Goal: Transaction & Acquisition: Purchase product/service

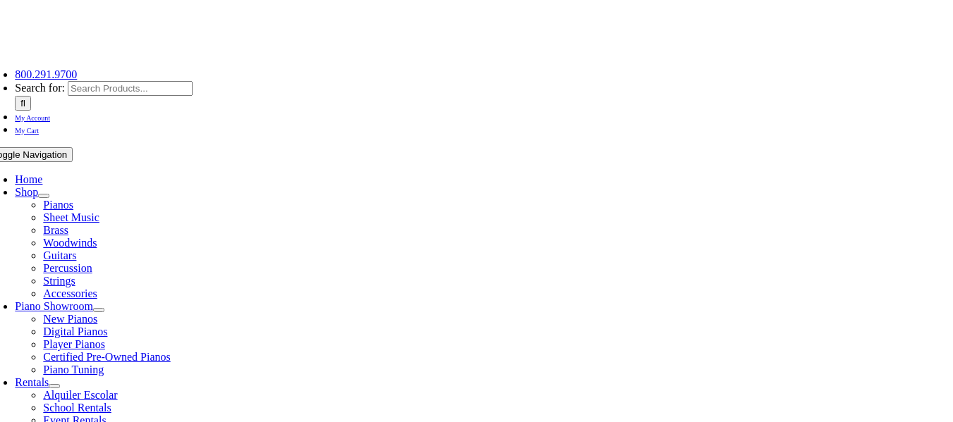
scroll to position [126, 0]
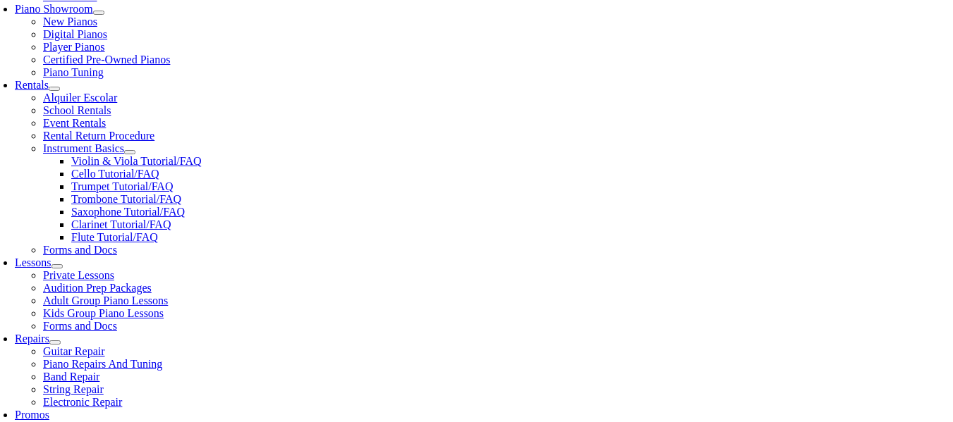
scroll to position [432, 0]
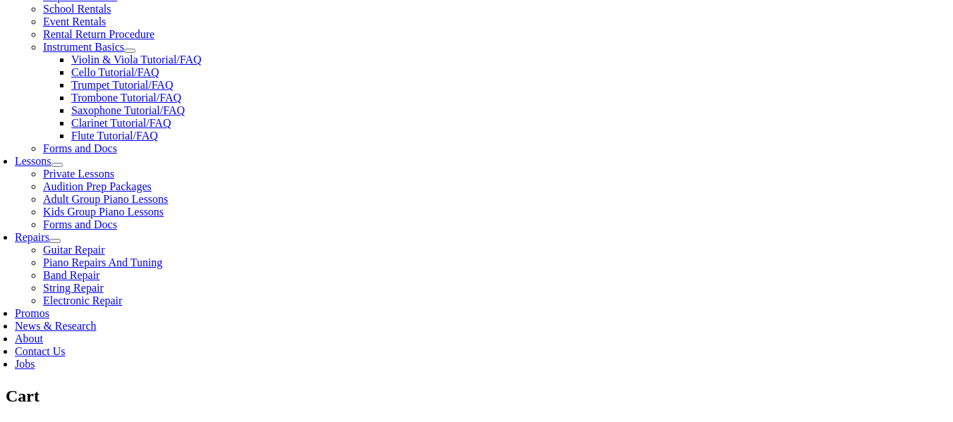
scroll to position [535, 0]
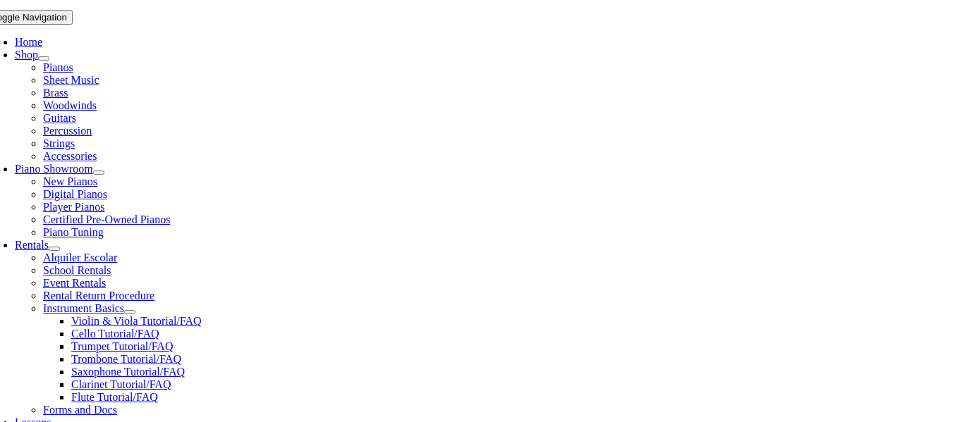
scroll to position [257, 0]
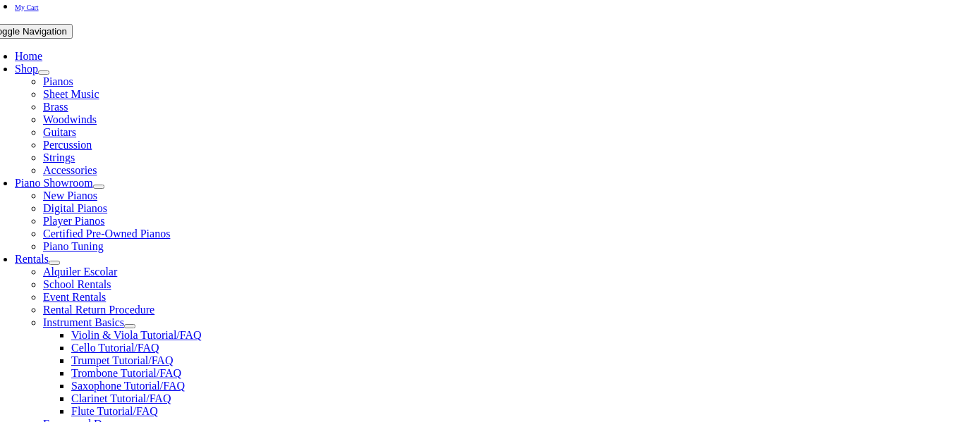
select select "PA"
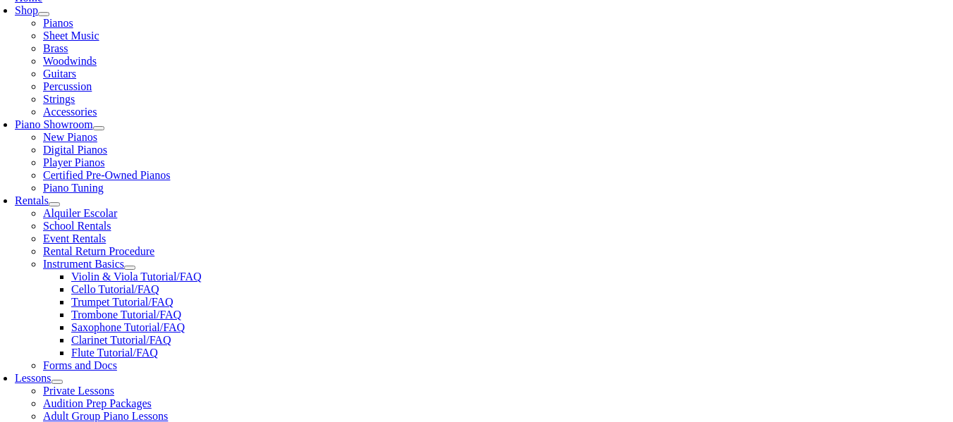
scroll to position [329, 0]
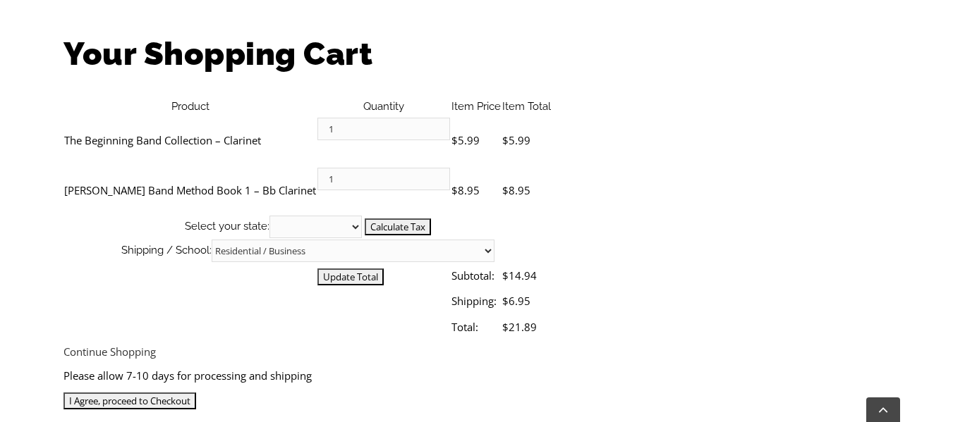
scroll to position [444, 0]
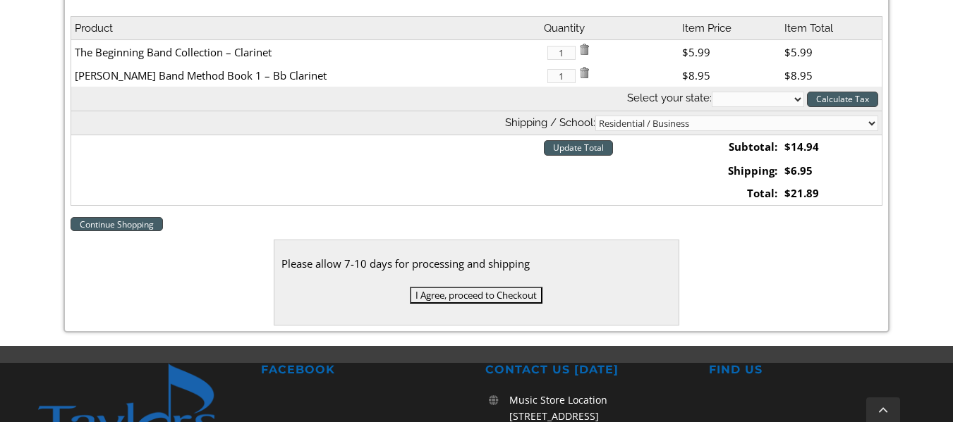
click at [423, 303] on input "I Agree, proceed to Checkout" at bounding box center [476, 295] width 133 height 17
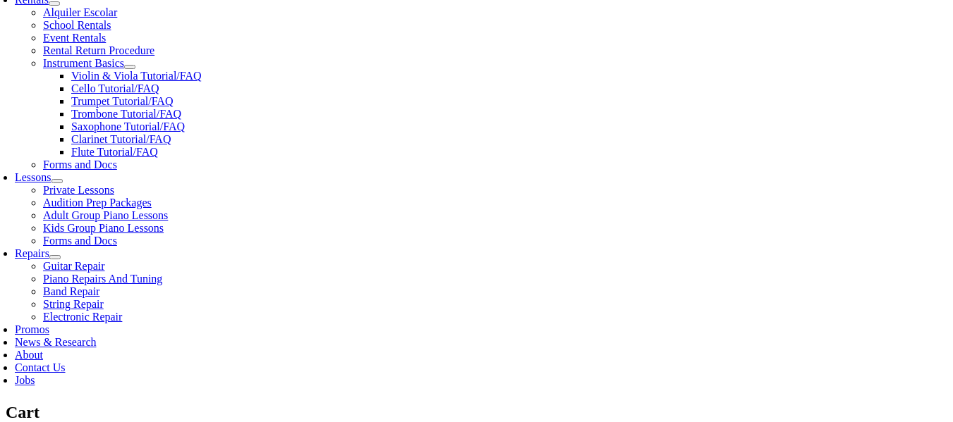
scroll to position [512, 0]
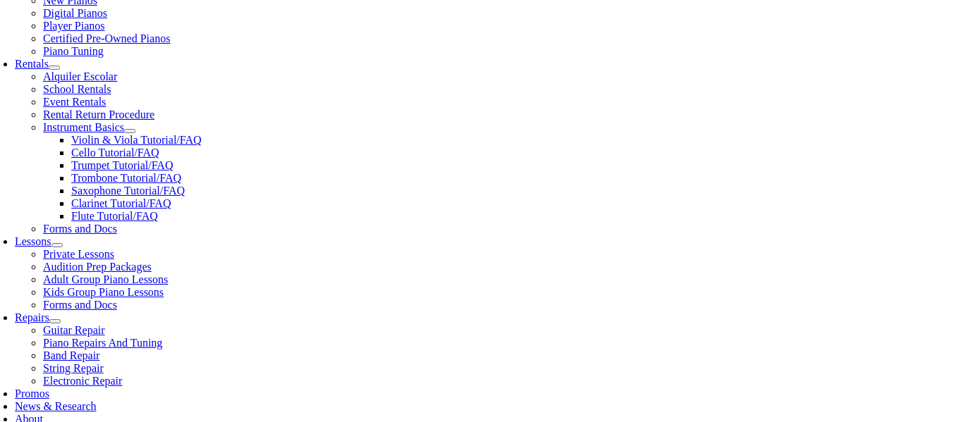
scroll to position [446, 0]
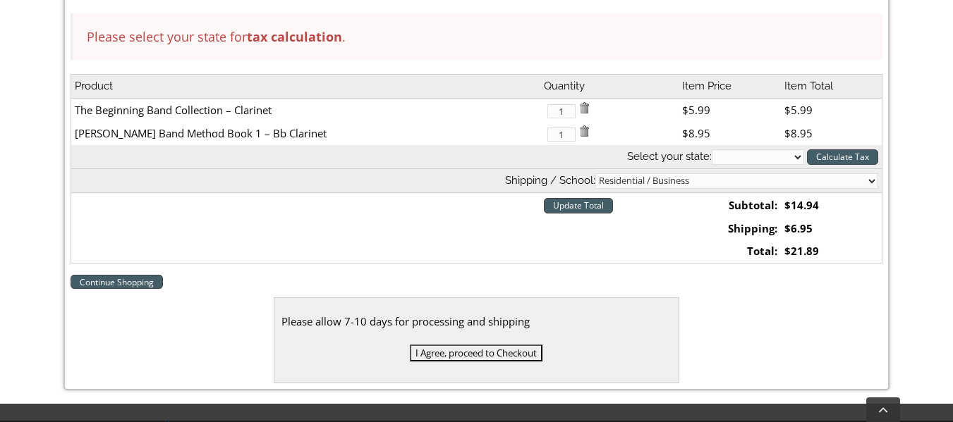
click at [794, 152] on select "[US_STATE] [US_STATE] [US_STATE] [US_STATE] [US_STATE] [US_STATE] [US_STATE] [U…" at bounding box center [758, 158] width 92 height 16
select select "PA"
click at [712, 150] on select "Alabama Alaska Arizona Arkansas California Colorado Connecticut Delaware D. C. …" at bounding box center [758, 158] width 92 height 16
click at [849, 154] on input "Calculate Tax" at bounding box center [842, 158] width 71 height 16
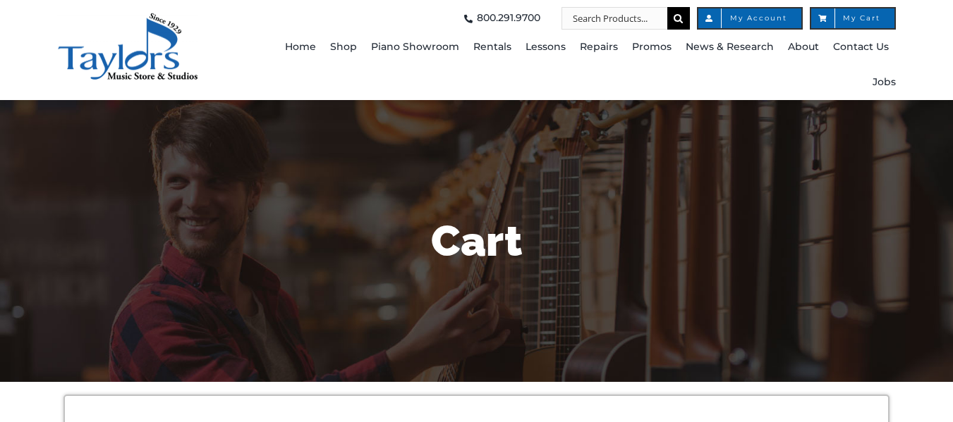
select select "PA"
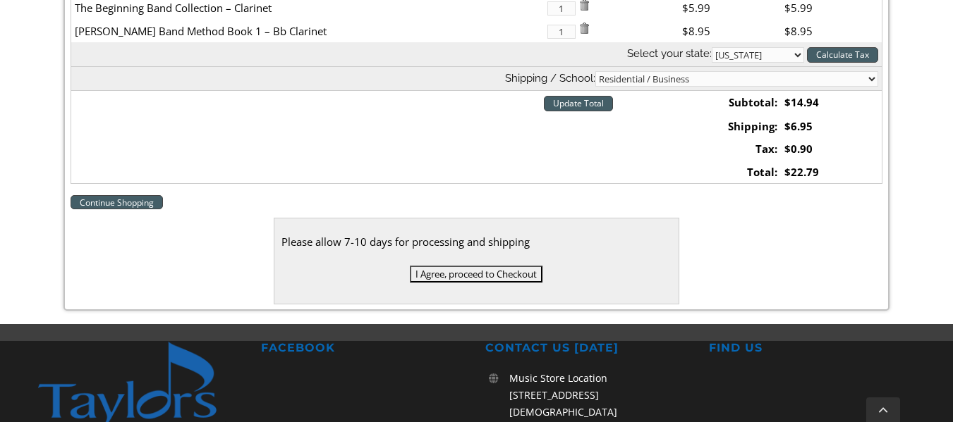
scroll to position [484, 0]
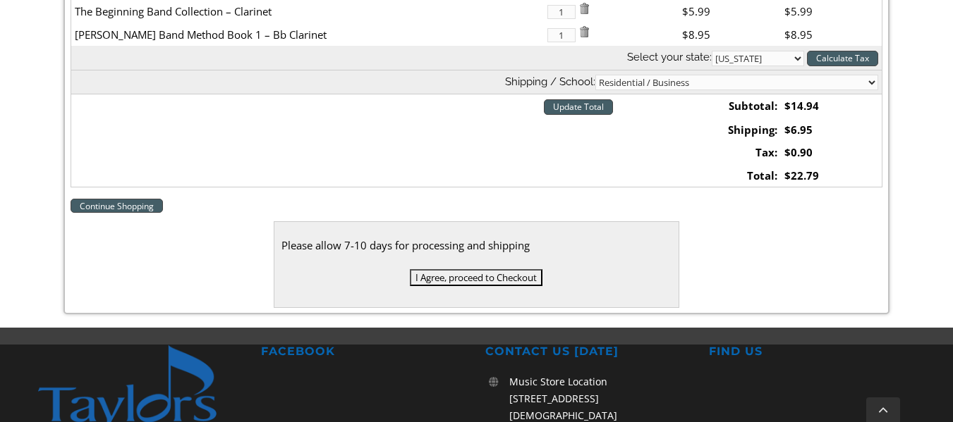
click at [544, 111] on input "Update Total" at bounding box center [578, 107] width 69 height 16
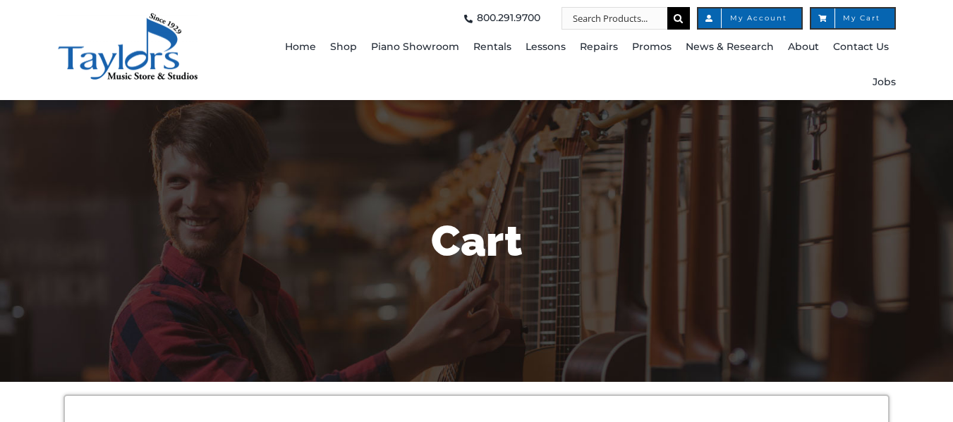
select select "PA"
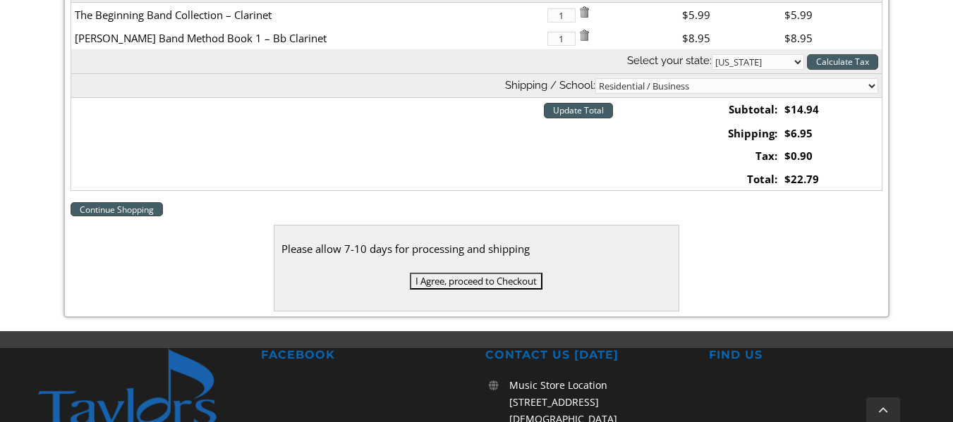
scroll to position [496, 0]
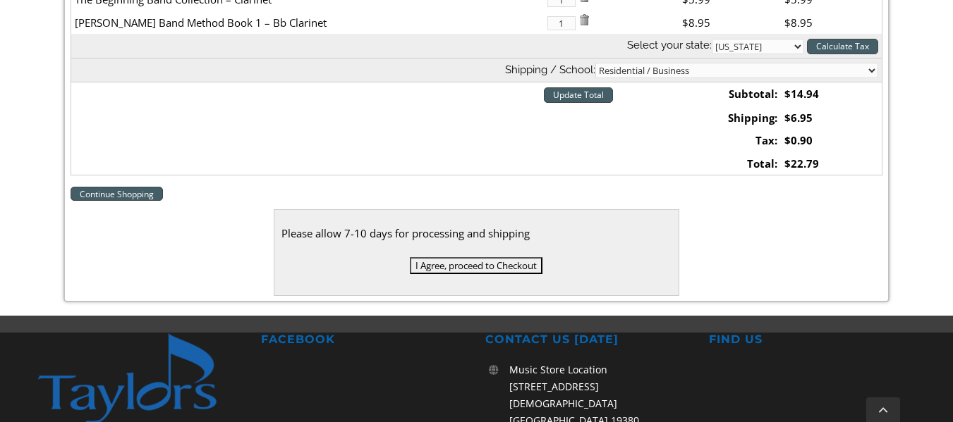
click at [471, 269] on input "I Agree, proceed to Checkout" at bounding box center [476, 265] width 133 height 17
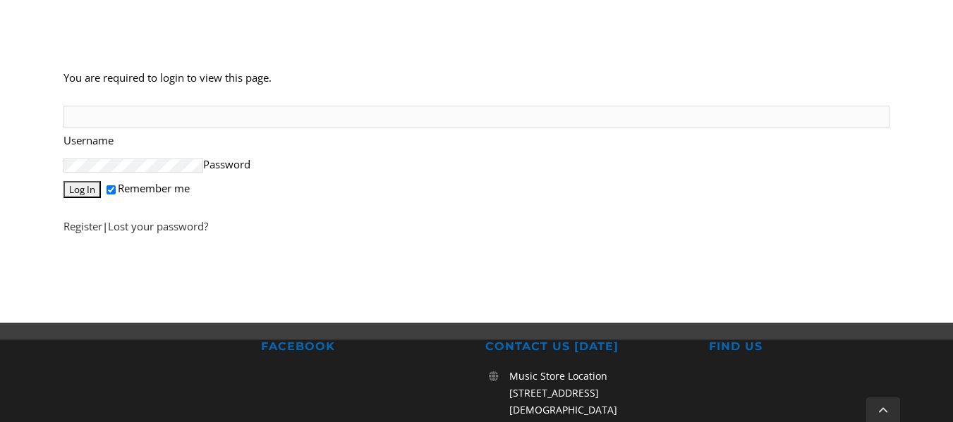
scroll to position [384, 0]
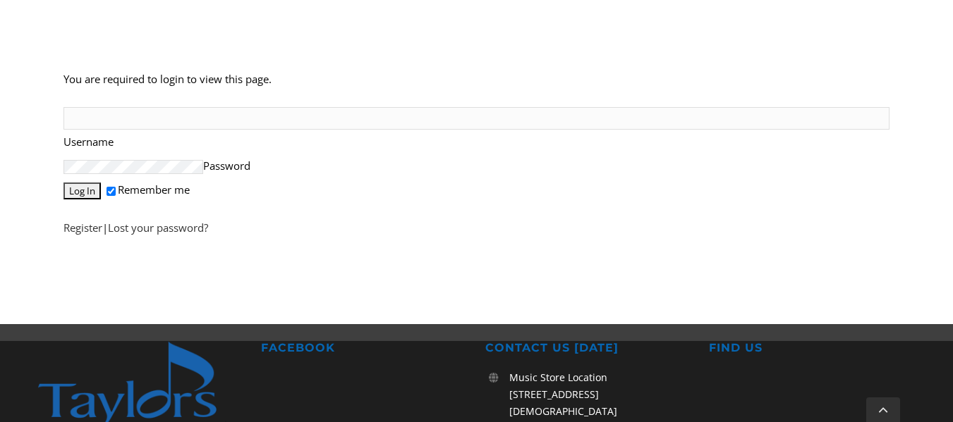
type input "[PERSON_NAME][EMAIL_ADDRESS][DOMAIN_NAME]"
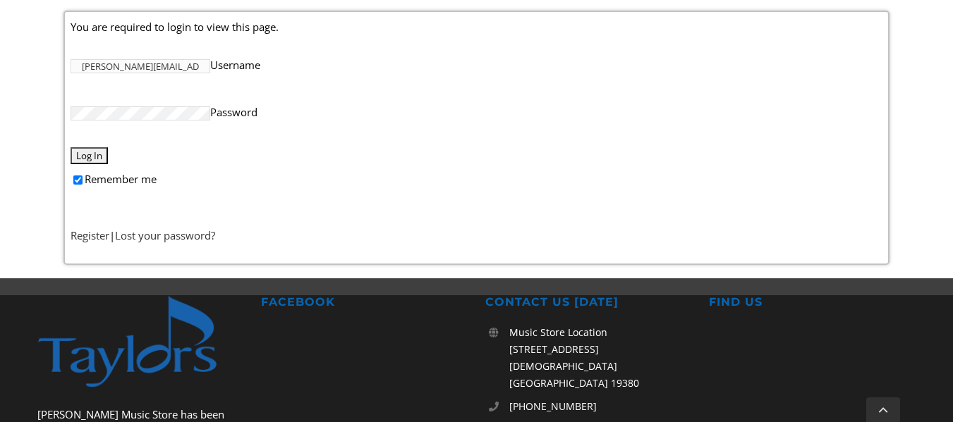
click at [90, 158] on input "Log In" at bounding box center [89, 155] width 37 height 17
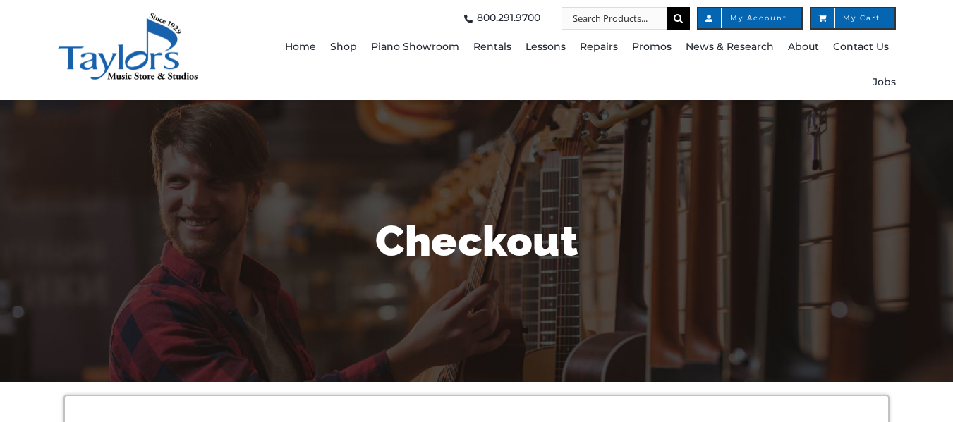
select select
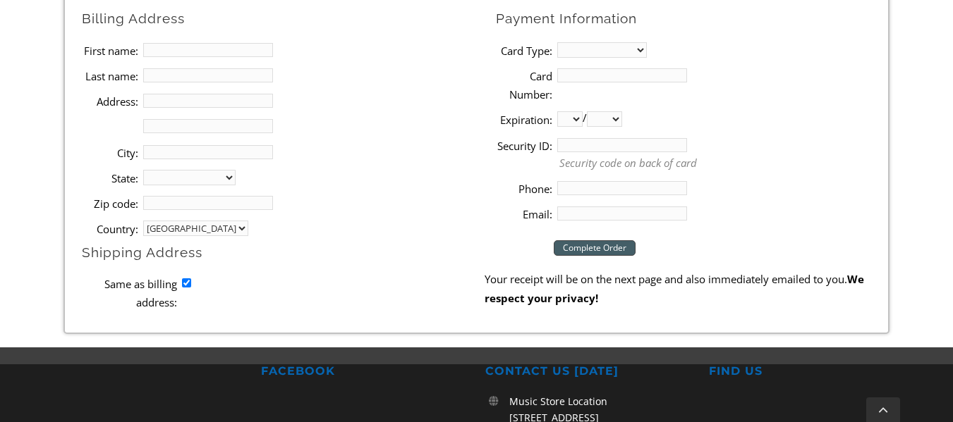
scroll to position [668, 0]
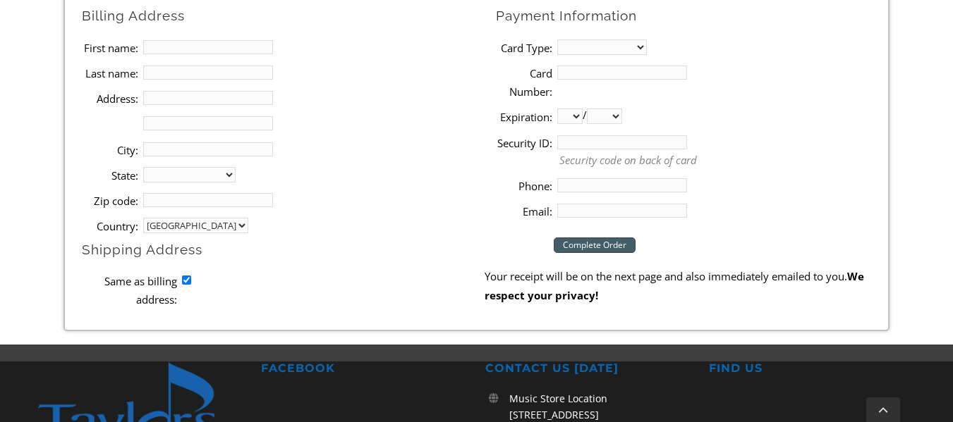
click at [158, 43] on input "First name:" at bounding box center [208, 47] width 130 height 14
type input "[PERSON_NAME]"
type input "Long"
type input "[STREET_ADDRESS][PERSON_NAME][PERSON_NAME]"
type input "Media"
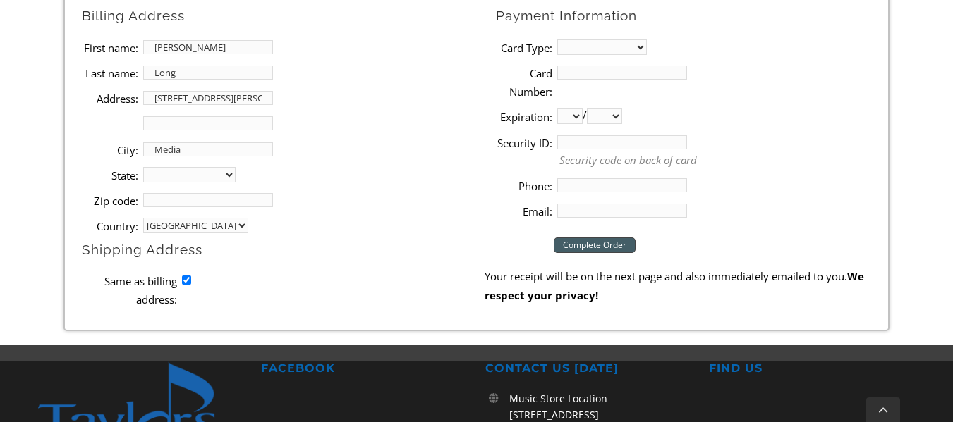
select select "PA"
type input "19063"
click at [585, 52] on select "MasterCard Visa American Express Discover" at bounding box center [602, 47] width 90 height 16
select select "amex"
click at [557, 39] on select "MasterCard Visa American Express Discover" at bounding box center [602, 47] width 90 height 16
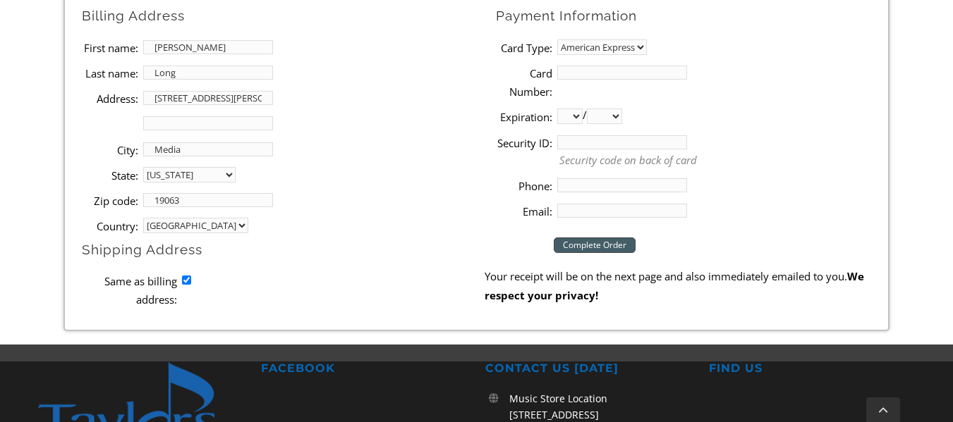
click at [568, 71] on input "Card Number:" at bounding box center [622, 73] width 130 height 14
type input "[CREDIT_CARD_NUMBER]"
select select "01"
select select "2028"
type input "271"
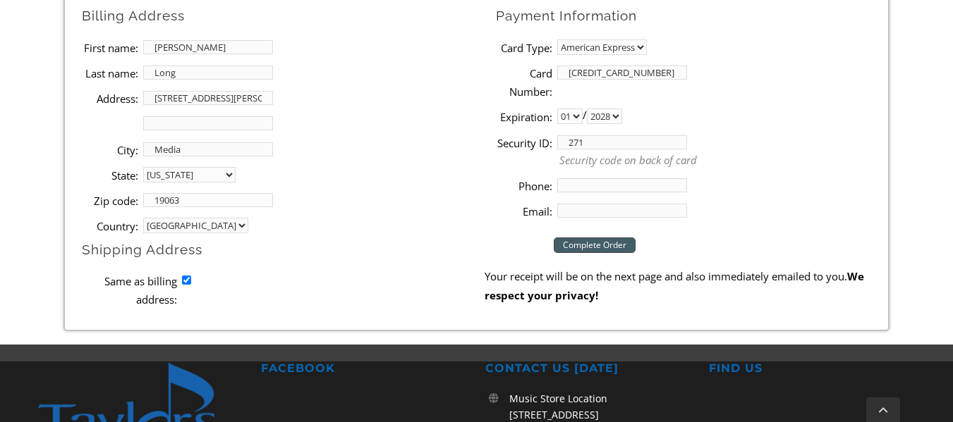
click at [671, 188] on input "Phone:" at bounding box center [622, 185] width 130 height 14
type input "6102158922"
click at [673, 209] on input "[PERSON_NAME][EMAIL_ADDRESS][PERSON_NAME][DOMAIN_NAME]" at bounding box center [622, 211] width 130 height 14
type input "C"
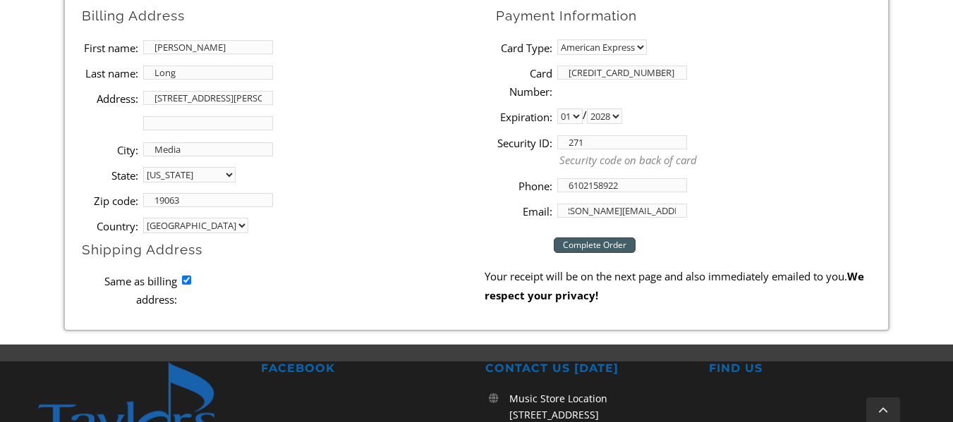
scroll to position [0, 23]
type input "[PERSON_NAME][EMAIL_ADDRESS][DOMAIN_NAME]"
click at [165, 41] on input "[PERSON_NAME]" at bounding box center [208, 47] width 130 height 14
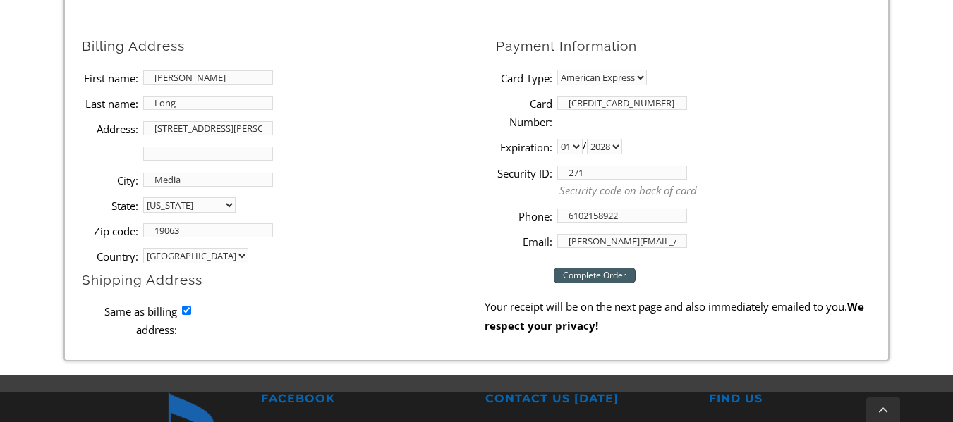
scroll to position [638, 0]
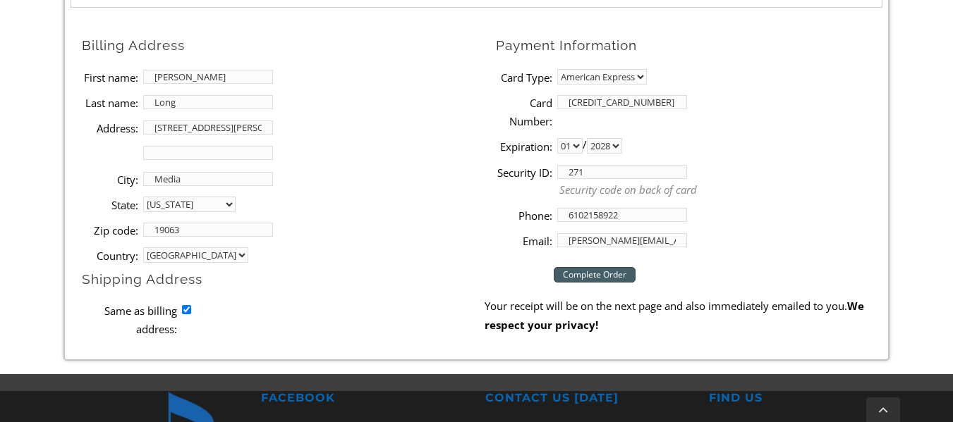
click at [606, 281] on input "Complete Order" at bounding box center [595, 275] width 82 height 16
